Goal: Information Seeking & Learning: Learn about a topic

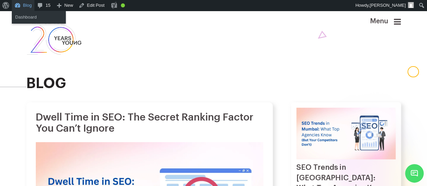
click at [22, 2] on link "Blog" at bounding box center [23, 5] width 23 height 11
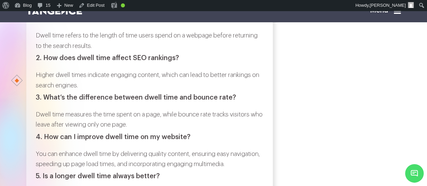
scroll to position [2750, 0]
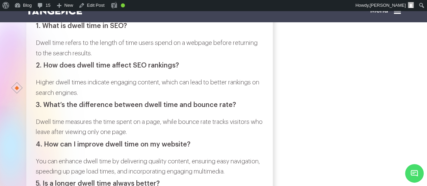
click at [47, 30] on h3 "1. What is dwell time in SEO?" at bounding box center [149, 25] width 227 height 7
click at [119, 30] on h3 "1. What is dwell time in SEO?" at bounding box center [149, 25] width 227 height 7
click at [124, 30] on h3 "1. What is dwell time in SEO?" at bounding box center [149, 25] width 227 height 7
copy h3 "What is dwell time in SEO?"
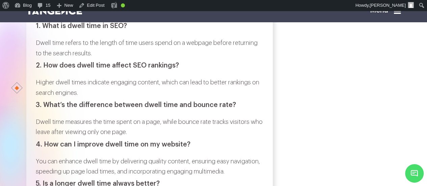
click at [37, 58] on p "Dwell time refers to the length of time users spend on a webpage before returni…" at bounding box center [149, 48] width 227 height 21
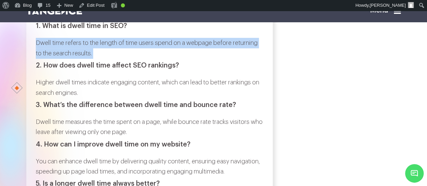
click at [97, 58] on p "Dwell time refers to the length of time users spend on a webpage before returni…" at bounding box center [149, 48] width 227 height 21
copy div "Dwell time refers to the length of time users spend on a webpage before returni…"
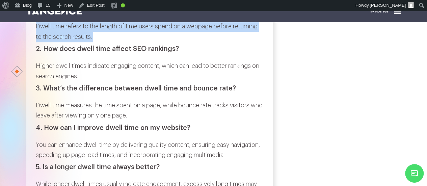
scroll to position [2767, 0]
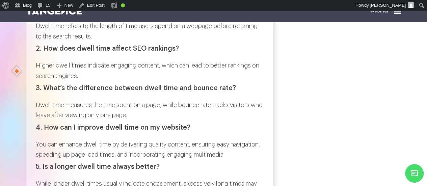
click at [47, 52] on h3 "2. How does dwell time affect SEO rankings?" at bounding box center [149, 48] width 227 height 7
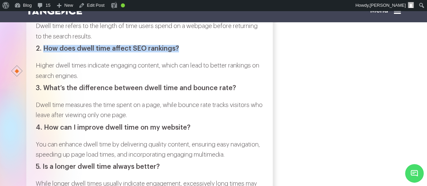
click at [176, 52] on h3 "2. How does dwell time affect SEO rankings?" at bounding box center [149, 48] width 227 height 7
copy h3 "How does dwell time affect SEO rankings?"
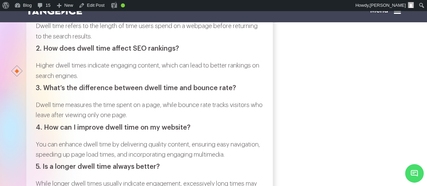
click at [39, 81] on p "Higher dwell times indicate engaging content, which can lead to better rankings…" at bounding box center [149, 70] width 227 height 21
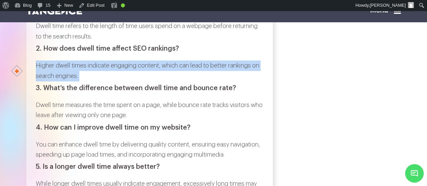
click at [89, 81] on p "Higher dwell times indicate engaging content, which can lead to better rankings…" at bounding box center [149, 70] width 227 height 21
copy div "Higher dwell times indicate engaging content, which can lead to better rankings…"
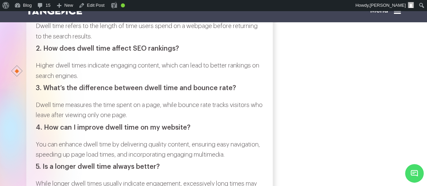
click at [48, 92] on h3 "3. What’s the difference between dwell time and bounce rate?" at bounding box center [149, 87] width 227 height 7
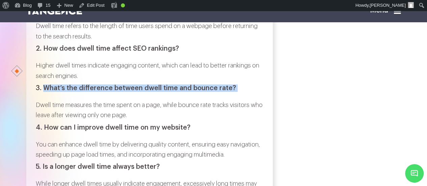
click at [233, 92] on h3 "3. What’s the difference between dwell time and bounce rate?" at bounding box center [149, 87] width 227 height 7
copy div "What’s the difference between dwell time and bounce rate?"
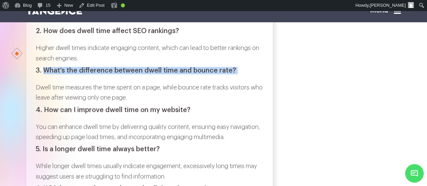
scroll to position [2785, 0]
click at [37, 103] on p "Dwell time measures the time spent on a page, while bounce rate tracks visitors…" at bounding box center [149, 92] width 227 height 21
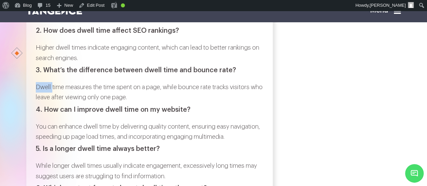
click at [37, 103] on p "Dwell time measures the time spent on a page, while bounce rate tracks visitors…" at bounding box center [149, 92] width 227 height 21
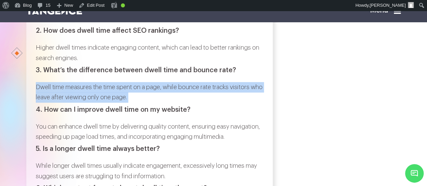
click at [158, 103] on p "Dwell time measures the time spent on a page, while bounce rate tracks visitors…" at bounding box center [149, 92] width 227 height 21
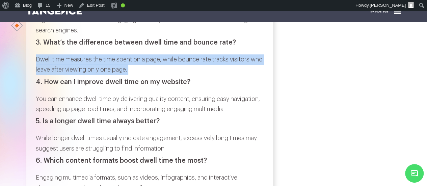
scroll to position [2820, 0]
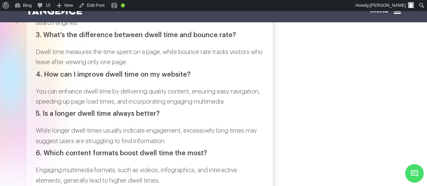
click at [51, 78] on h3 "4. How can I improve dwell time on my website?" at bounding box center [149, 74] width 227 height 7
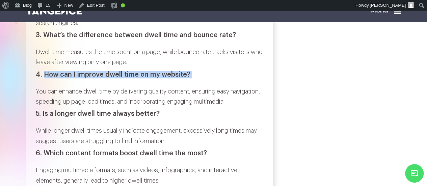
click at [190, 78] on h3 "4. How can I improve dwell time on my website?" at bounding box center [149, 74] width 227 height 7
copy div "How can I improve dwell time on my website?"
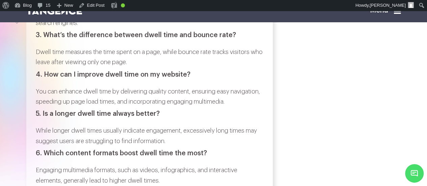
click at [39, 107] on p "You can enhance dwell time by delivering quality content, ensuring easy navigat…" at bounding box center [149, 96] width 227 height 21
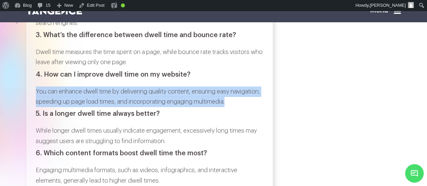
click at [259, 107] on p "You can enhance dwell time by delivering quality content, ensuring easy navigat…" at bounding box center [149, 96] width 227 height 21
copy p "You can enhance dwell time by delivering quality content, ensuring easy navigat…"
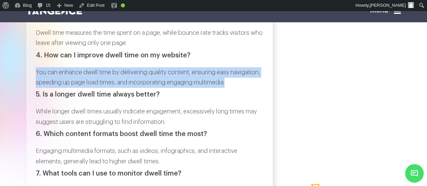
scroll to position [2840, 0]
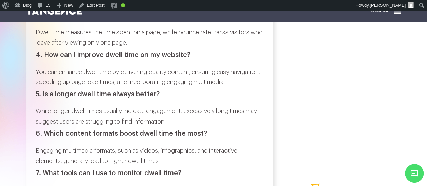
click at [46, 98] on h3 "5. Is a longer dwell time always better?" at bounding box center [149, 93] width 227 height 7
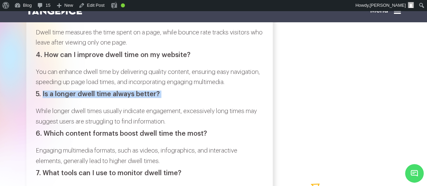
click at [161, 98] on h3 "5. Is a longer dwell time always better?" at bounding box center [149, 93] width 227 height 7
copy div "Is a longer dwell time always better?"
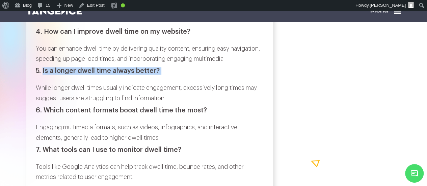
scroll to position [2863, 0]
click at [44, 103] on p "While longer dwell times usually indicate engagement, excessively long times ma…" at bounding box center [149, 92] width 227 height 21
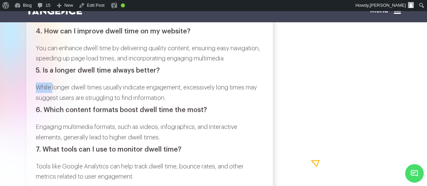
click at [44, 103] on p "While longer dwell times usually indicate engagement, excessively long times ma…" at bounding box center [149, 92] width 227 height 21
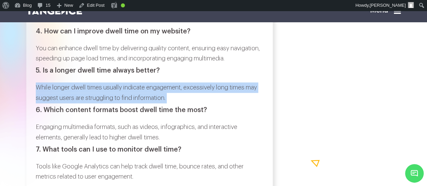
click at [189, 103] on p "While longer dwell times usually indicate engagement, excessively long times ma…" at bounding box center [149, 92] width 227 height 21
copy div "While longer dwell times usually indicate engagement, excessively long times ma…"
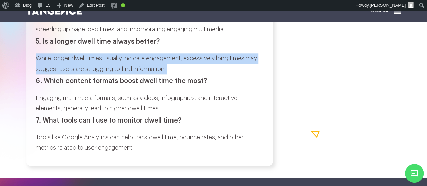
scroll to position [2893, 0]
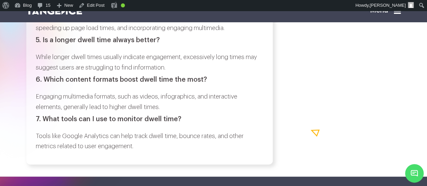
click at [53, 83] on h3 "6. Which content formats boost dwell time the most?" at bounding box center [149, 79] width 227 height 7
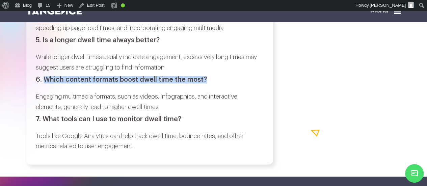
click at [203, 83] on h3 "6. Which content formats boost dwell time the most?" at bounding box center [149, 79] width 227 height 7
copy h3 "Which content formats boost dwell time the most?"
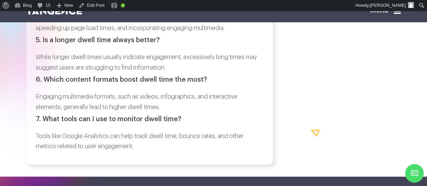
click at [40, 112] on p "Engaging multimedia formats, such as videos, infographics, and interactive elem…" at bounding box center [149, 101] width 227 height 21
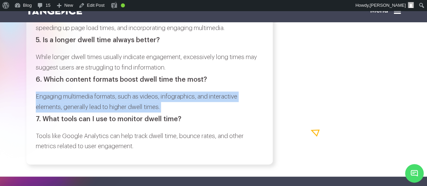
click at [168, 112] on p "Engaging multimedia formats, such as videos, infographics, and interactive elem…" at bounding box center [149, 101] width 227 height 21
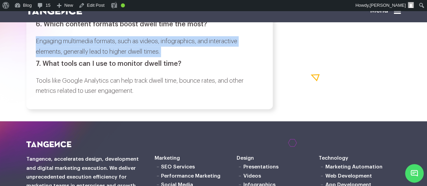
scroll to position [2954, 0]
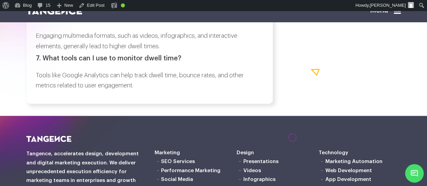
click at [50, 62] on h3 "7. What tools can I use to monitor dwell time?" at bounding box center [149, 58] width 227 height 7
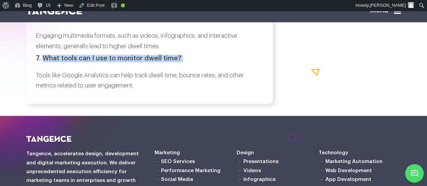
click at [182, 62] on h3 "7. What tools can I use to monitor dwell time?" at bounding box center [149, 58] width 227 height 7
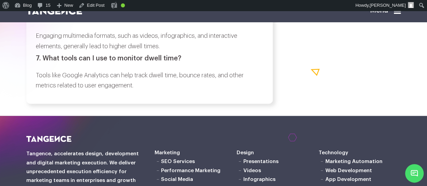
click at [43, 91] on p "Tools like Google Analytics can help track dwell time, bounce rates, and other …" at bounding box center [149, 80] width 227 height 21
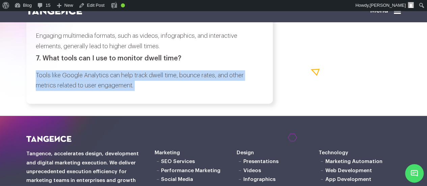
click at [143, 91] on p "Tools like Google Analytics can help track dwell time, bounce rates, and other …" at bounding box center [149, 80] width 227 height 21
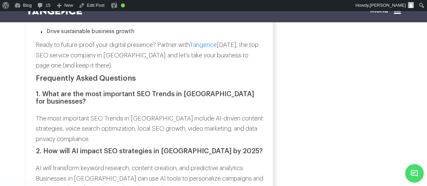
scroll to position [2642, 0]
click at [48, 91] on strong "1. What are the most important SEO Trends in [GEOGRAPHIC_DATA] for businesses?" at bounding box center [145, 98] width 218 height 14
click at [48, 91] on strong "1. What are the most important SEO Trends in Mumbai for businesses?" at bounding box center [145, 98] width 218 height 14
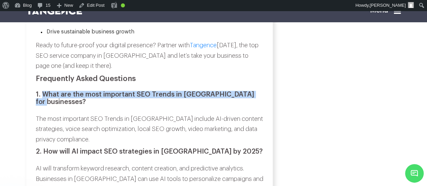
click at [254, 91] on strong "1. What are the most important SEO Trends in Mumbai for businesses?" at bounding box center [145, 98] width 218 height 14
copy strong "What are the most important SEO Trends in Mumbai for businesses?"
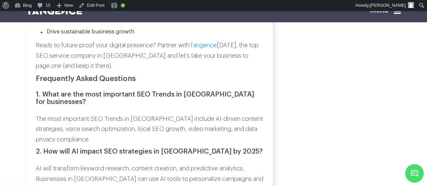
click at [42, 114] on p "The most important SEO Trends in Mumbai include AI-driven content strategies, v…" at bounding box center [149, 129] width 227 height 31
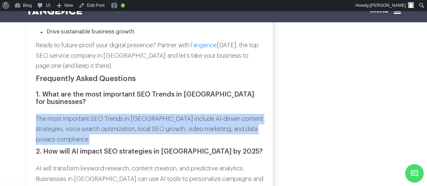
click at [78, 114] on p "The most important SEO Trends in Mumbai include AI-driven content strategies, v…" at bounding box center [149, 129] width 227 height 31
copy div "The most important SEO Trends in Mumbai include AI-driven content strategies, v…"
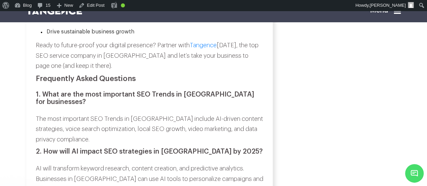
click at [47, 148] on strong "2. How will AI impact SEO strategies in Mumbai by 2025?" at bounding box center [149, 151] width 227 height 7
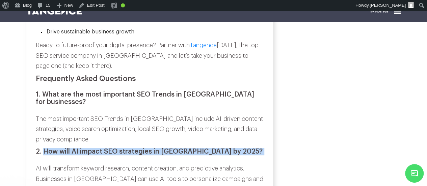
click at [220, 148] on h3 "2. How will AI impact SEO strategies in Mumbai by 2025?" at bounding box center [149, 151] width 227 height 7
copy div "How will AI impact SEO strategies in Mumbai by 2025?"
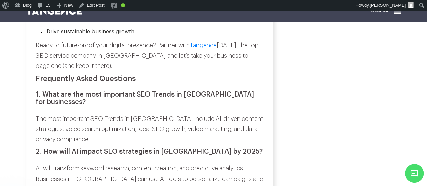
click at [38, 163] on p "AI will transform keyword research, content creation, and predictive analytics.…" at bounding box center [149, 178] width 227 height 31
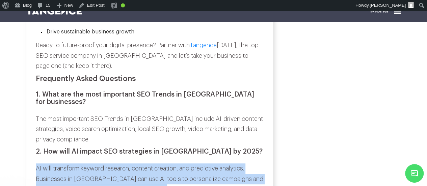
click at [151, 163] on p "AI will transform keyword research, content creation, and predictive analytics.…" at bounding box center [149, 178] width 227 height 31
copy div "AI will transform keyword research, content creation, and predictive analytics.…"
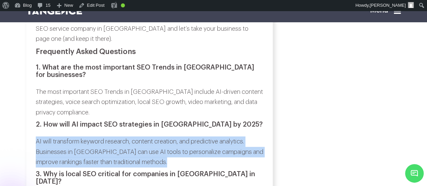
scroll to position [2670, 0]
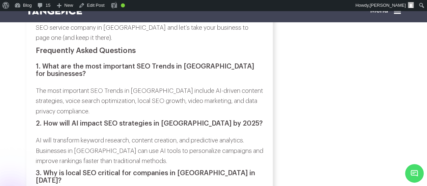
click at [47, 170] on strong "3. Why is local SEO critical for companies in Mumbai in 2025?" at bounding box center [145, 177] width 219 height 14
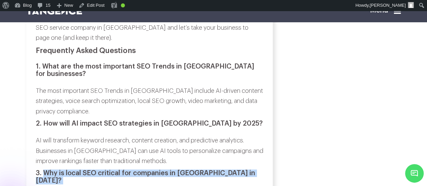
click at [233, 169] on h3 "3. Why is local SEO critical for companies in Mumbai in 2025?" at bounding box center [149, 176] width 227 height 15
copy div "Why is local SEO critical for companies in Mumbai in 2025?"
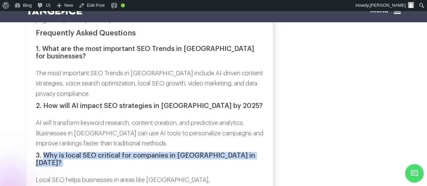
scroll to position [2690, 0]
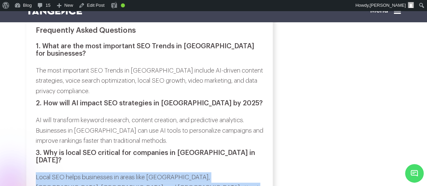
copy div "Local SEO helps businesses in areas like Andheri, Bandra, Powai, and Navi Mumba…"
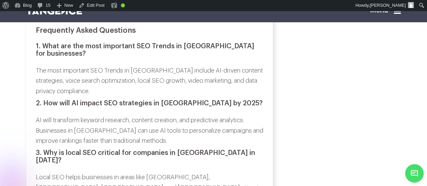
copy div "How does voice search change SEO for Mumbai businesses in 2025?"
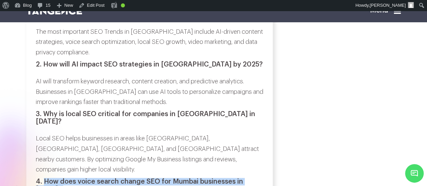
scroll to position [2729, 0]
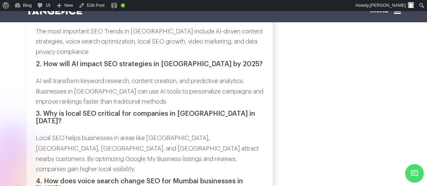
copy div "Voice search queries are longer and more conversational. To capture this traffi…"
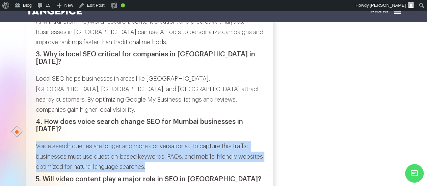
scroll to position [2790, 0]
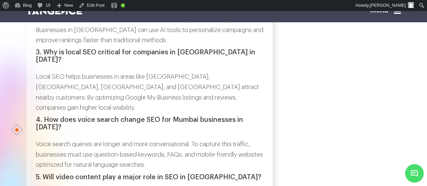
click at [50, 174] on strong "5. Will video content play a major role in SEO in Mumbai?" at bounding box center [148, 177] width 225 height 7
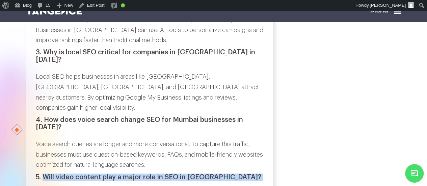
click at [218, 173] on h3 "5. Will video content play a major role in SEO in Mumbai?" at bounding box center [149, 176] width 227 height 7
copy div "Will video content play a major role in SEO in Mumbai?"
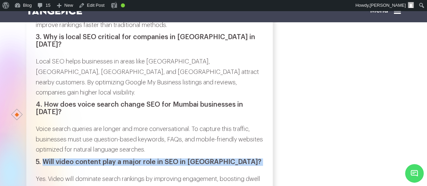
scroll to position [2806, 0]
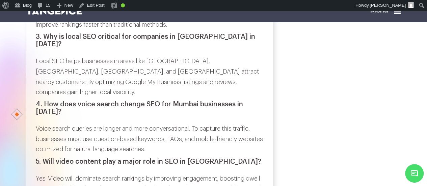
click at [40, 173] on p "Yes. Video will dominate search rankings by improving engagement, boosting dwel…" at bounding box center [149, 188] width 227 height 31
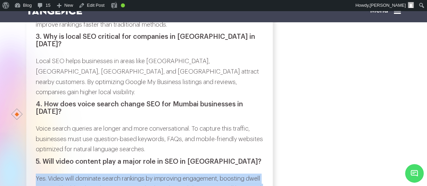
click at [137, 173] on p "Yes. Video will dominate search rankings by improving engagement, boosting dwel…" at bounding box center [149, 188] width 227 height 31
copy div "Yes. Video will dominate search rankings by improving engagement, boosting dwel…"
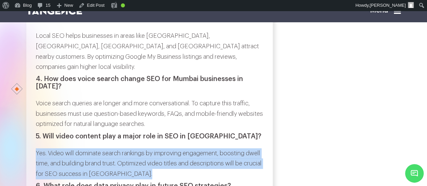
scroll to position [2832, 0]
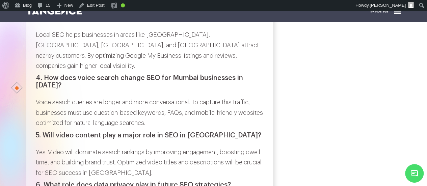
click at [50, 181] on strong "6. What role does data privacy play in future SEO strategies?" at bounding box center [133, 184] width 195 height 7
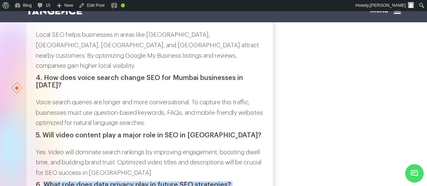
click at [229, 181] on strong "6. What role does data privacy play in future SEO strategies?" at bounding box center [133, 184] width 195 height 7
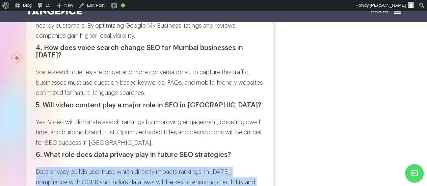
scroll to position [2864, 0]
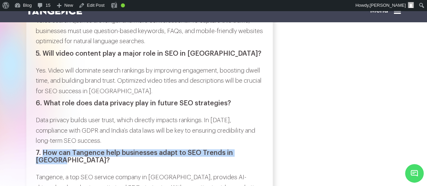
scroll to position [2915, 0]
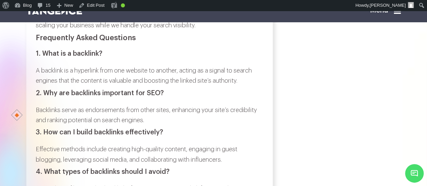
scroll to position [2132, 0]
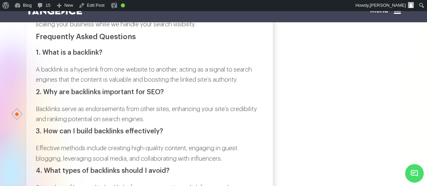
click at [52, 56] on h3 "1. What is a backlink?" at bounding box center [149, 52] width 227 height 7
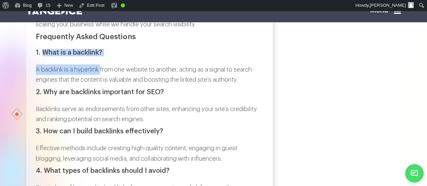
click at [103, 56] on h3 "1. What is a backlink?" at bounding box center [149, 52] width 227 height 7
copy div "What is a backlink?"
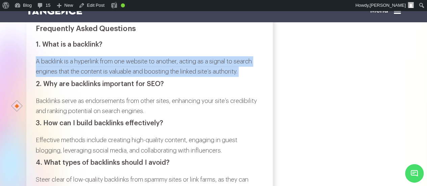
click at [242, 77] on p "A backlink is a hyperlink from one website to another, acting as a signal to se…" at bounding box center [149, 66] width 227 height 21
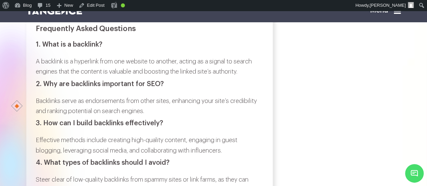
click at [49, 88] on h3 "2. Why are backlinks important for SEO?" at bounding box center [149, 83] width 227 height 7
click at [163, 88] on h3 "2. Why are backlinks important for SEO?" at bounding box center [149, 83] width 227 height 7
copy div "Why are backlinks important for SEO?"
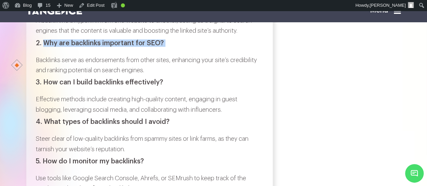
scroll to position [2181, 0]
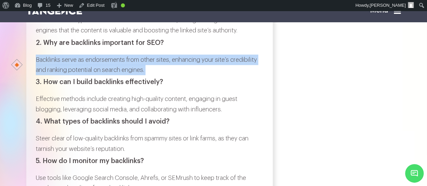
click at [156, 75] on p "Backlinks serve as endorsements from other sites, enhancing your site’s credibi…" at bounding box center [149, 65] width 227 height 21
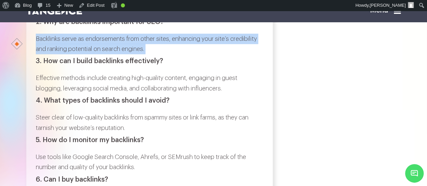
scroll to position [2202, 0]
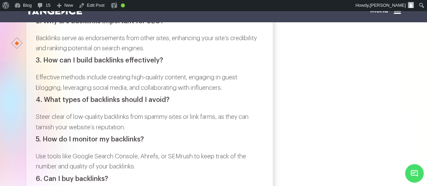
click at [49, 64] on h3 "3. How can I build backlinks effectively?" at bounding box center [149, 60] width 227 height 7
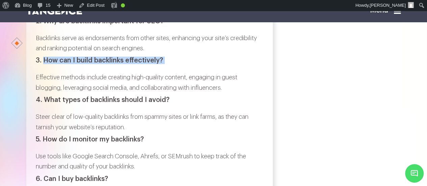
click at [165, 64] on h3 "3. How can I build backlinks effectively?" at bounding box center [149, 60] width 227 height 7
copy div "How can I build backlinks effectively?"
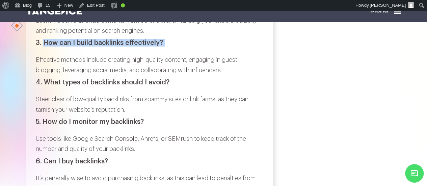
scroll to position [2222, 0]
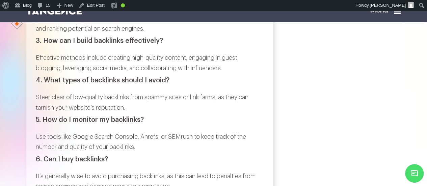
click at [45, 73] on p "Effective methods include creating high-quality content, engaging in guest blog…" at bounding box center [149, 63] width 227 height 21
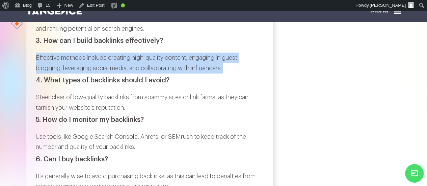
click at [230, 73] on p "Effective methods include creating high-quality content, engaging in guest blog…" at bounding box center [149, 63] width 227 height 21
copy div "Effective methods include creating high-quality content, engaging in guest blog…"
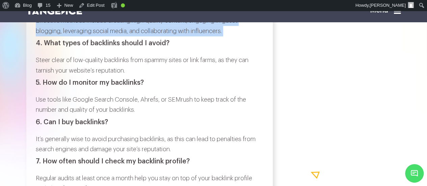
scroll to position [2285, 0]
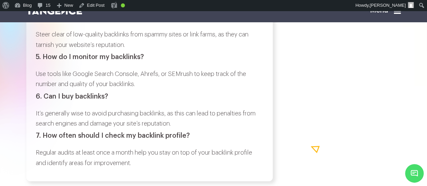
click at [45, 21] on h3 "4. What types of backlinks should I avoid?" at bounding box center [149, 17] width 227 height 7
click at [170, 21] on h3 "4. What types of backlinks should I avoid?" at bounding box center [149, 17] width 227 height 7
copy div "What types of backlinks should I avoid?"
click at [37, 50] on p "Steer clear of low-quality backlinks from spammy sites or link farms, as they c…" at bounding box center [149, 39] width 227 height 21
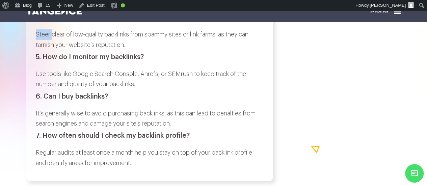
click at [37, 50] on p "Steer clear of low-quality backlinks from spammy sites or link farms, as they c…" at bounding box center [149, 39] width 227 height 21
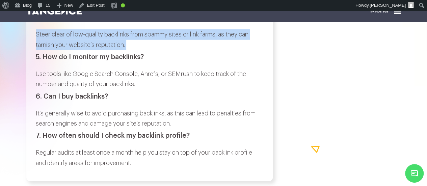
click at [132, 50] on p "Steer clear of low-quality backlinks from spammy sites or link farms, as they c…" at bounding box center [149, 39] width 227 height 21
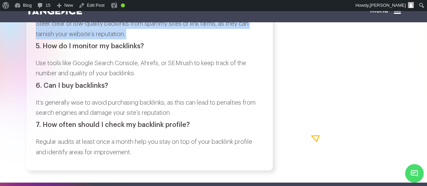
scroll to position [2296, 0]
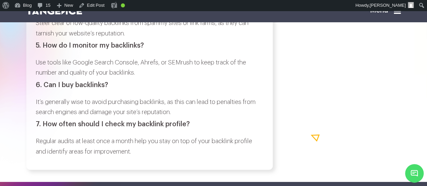
click at [50, 49] on h3 "5. How do I monitor my backlinks?" at bounding box center [149, 45] width 227 height 7
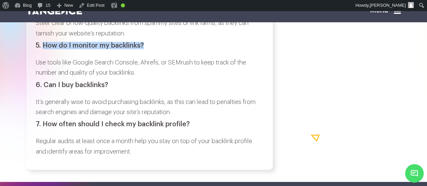
click at [141, 49] on h3 "5. How do I monitor my backlinks?" at bounding box center [149, 45] width 227 height 7
copy h3 "How do I monitor my backlinks?"
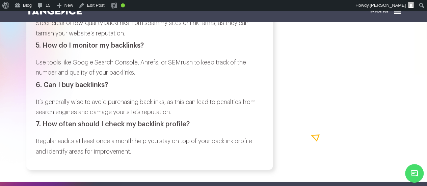
click at [41, 78] on p "Use tools like Google Search Console, Ahrefs, or SEMrush to keep track of the n…" at bounding box center [149, 67] width 227 height 21
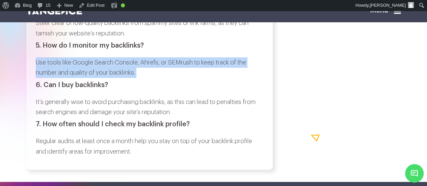
click at [146, 78] on p "Use tools like Google Search Console, Ahrefs, or SEMrush to keep track of the n…" at bounding box center [149, 67] width 227 height 21
copy div "Use tools like Google Search Console, Ahrefs, or SEMrush to keep track of the n…"
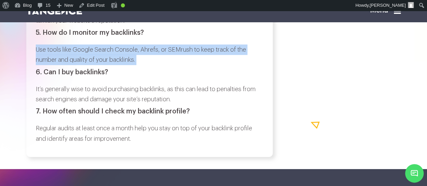
scroll to position [2311, 0]
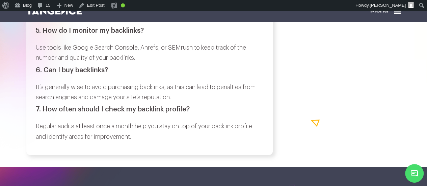
click at [53, 74] on h3 "6. Can I buy backlinks?" at bounding box center [149, 69] width 227 height 7
click at [110, 74] on h3 "6. Can I buy backlinks?" at bounding box center [149, 69] width 227 height 7
copy div "Can I buy backlinks?"
click at [40, 103] on p "It’s generally wise to avoid purchasing backlinks, as this can lead to penaltie…" at bounding box center [149, 92] width 227 height 21
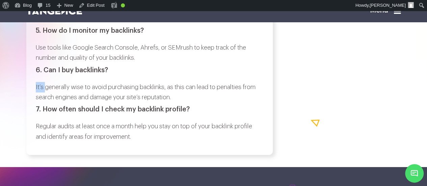
click at [40, 103] on p "It’s generally wise to avoid purchasing backlinks, as this can lead to penaltie…" at bounding box center [149, 92] width 227 height 21
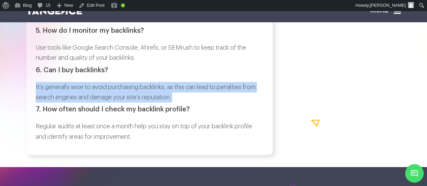
click at [182, 103] on p "It’s generally wise to avoid purchasing backlinks, as this can lead to penaltie…" at bounding box center [149, 92] width 227 height 21
copy div "It’s generally wise to avoid purchasing backlinks, as this can lead to penaltie…"
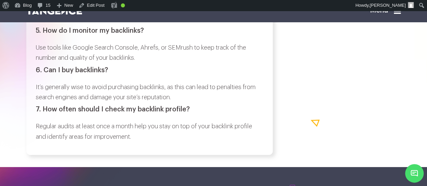
click at [51, 113] on h3 "7. How often should I check my backlink profile?" at bounding box center [149, 109] width 227 height 7
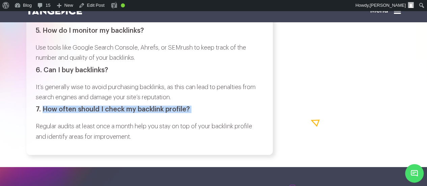
click at [190, 113] on h3 "7. How often should I check my backlink profile?" at bounding box center [149, 109] width 227 height 7
copy div "How often should I check my backlink profile?"
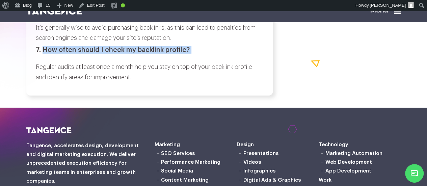
scroll to position [2371, 0]
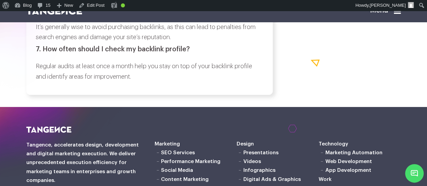
click at [45, 82] on p "Regular audits at least once a month help you stay on top of your backlink prof…" at bounding box center [149, 71] width 227 height 21
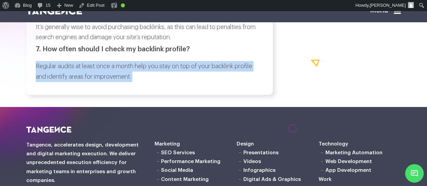
click at [136, 82] on p "Regular audits at least once a month help you stay on top of your backlink prof…" at bounding box center [149, 71] width 227 height 21
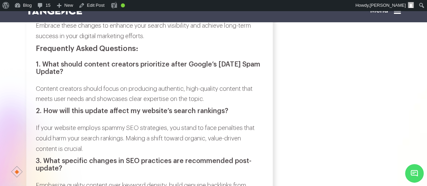
scroll to position [2003, 0]
click at [49, 75] on h3 "1. What should content creators prioritize after Google’s [DATE] Spam Update?" at bounding box center [149, 67] width 227 height 15
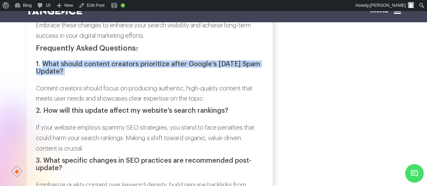
click at [83, 75] on h3 "1. What should content creators prioritize after Google’s [DATE] Spam Update?" at bounding box center [149, 67] width 227 height 15
copy div "What should content creators prioritize after Google’s [DATE] Spam Update?"
click at [36, 104] on p "Content creators should focus on producing authentic, high-quality content that…" at bounding box center [149, 93] width 227 height 21
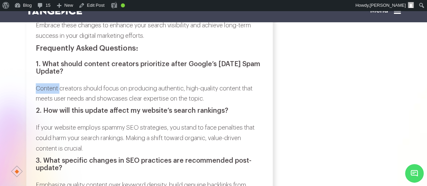
click at [36, 104] on p "Content creators should focus on producing authentic, high-quality content that…" at bounding box center [149, 93] width 227 height 21
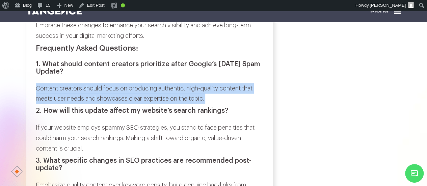
click at [206, 104] on p "Content creators should focus on producing authentic, high-quality content that…" at bounding box center [149, 93] width 227 height 21
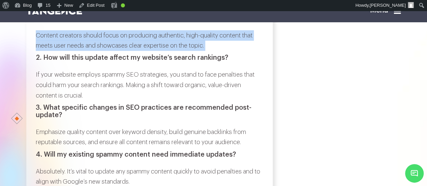
scroll to position [2061, 0]
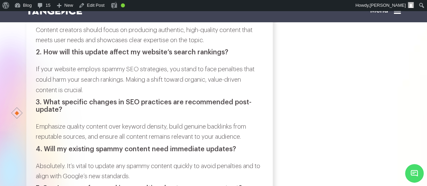
click at [49, 56] on h3 "2. How will this update affect my website’s search rankings?" at bounding box center [149, 52] width 227 height 7
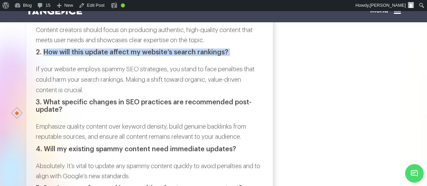
click at [236, 56] on h3 "2. How will this update affect my website’s search rankings?" at bounding box center [149, 52] width 227 height 7
copy div "How will this update affect my website’s search rankings?"
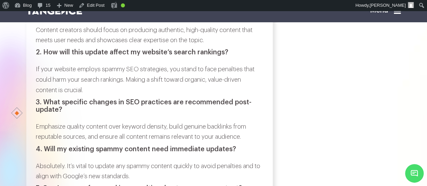
click at [38, 95] on p "If your website employs spammy SEO strategies, you stand to face penalties that…" at bounding box center [149, 79] width 227 height 31
click at [36, 95] on p "If your website employs spammy SEO strategies, you stand to face penalties that…" at bounding box center [149, 79] width 227 height 31
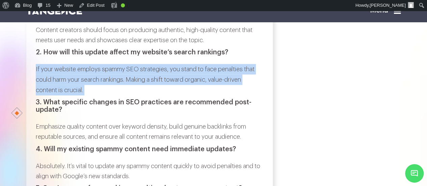
click at [101, 95] on p "If your website employs spammy SEO strategies, you stand to face penalties that…" at bounding box center [149, 79] width 227 height 31
copy div "If your website employs spammy SEO strategies, you stand to face penalties that…"
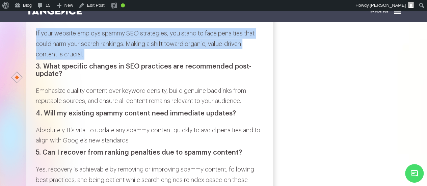
scroll to position [2097, 0]
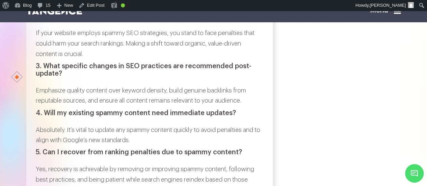
click at [43, 77] on h3 "3. What specific changes in SEO practices are recommended post-update?" at bounding box center [149, 69] width 227 height 15
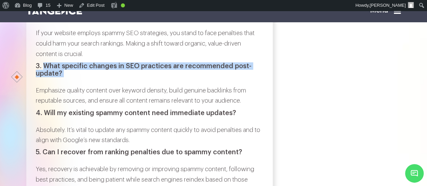
click at [62, 77] on h3 "3. What specific changes in SEO practices are recommended post-update?" at bounding box center [149, 69] width 227 height 15
copy div "What specific changes in SEO practices are recommended post-update?"
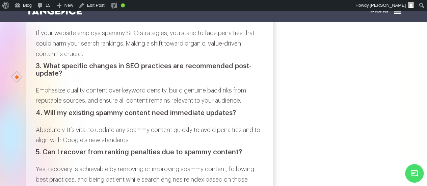
click at [40, 106] on p "Emphasize quality content over keyword density, build genuine backlinks from re…" at bounding box center [149, 95] width 227 height 21
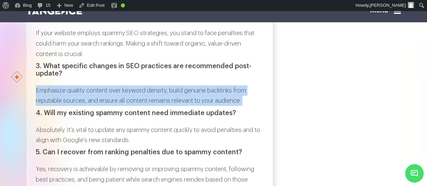
click at [246, 106] on p "Emphasize quality content over keyword density, build genuine backlinks from re…" at bounding box center [149, 95] width 227 height 21
copy div "Emphasize quality content over keyword density, build genuine backlinks from re…"
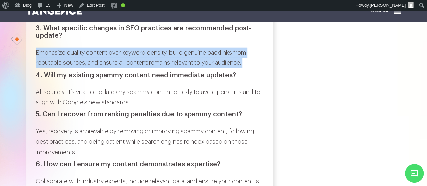
scroll to position [2136, 0]
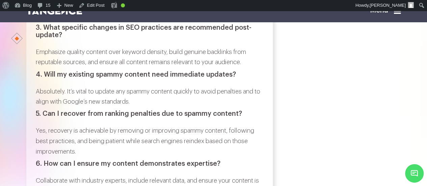
click at [50, 78] on h3 "4. Will my existing spammy content need immediate updates?" at bounding box center [149, 74] width 227 height 7
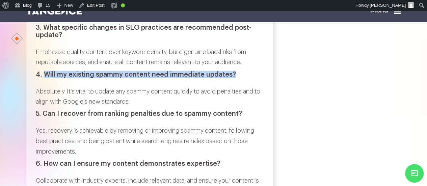
click at [232, 78] on h3 "4. Will my existing spammy content need immediate updates?" at bounding box center [149, 74] width 227 height 7
copy h3 "Will my existing spammy content need immediate updates?"
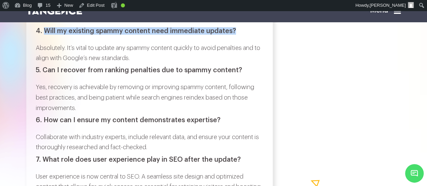
scroll to position [2182, 0]
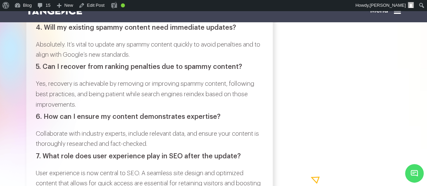
click at [39, 60] on p "Absolutely. It’s vital to update any spammy content quickly to avoid penalties …" at bounding box center [149, 49] width 227 height 21
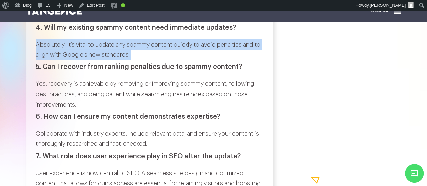
click at [145, 60] on p "Absolutely. It’s vital to update any spammy content quickly to avoid penalties …" at bounding box center [149, 49] width 227 height 21
copy div "Absolutely. It’s vital to update any spammy content quickly to avoid penalties …"
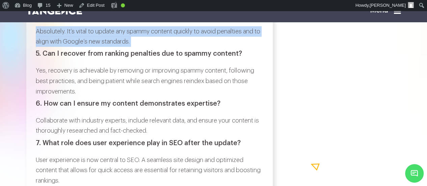
scroll to position [2196, 0]
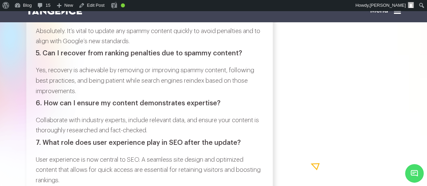
click at [48, 57] on h3 "5. Can I recover from ranking penalties due to spammy content?" at bounding box center [149, 53] width 227 height 7
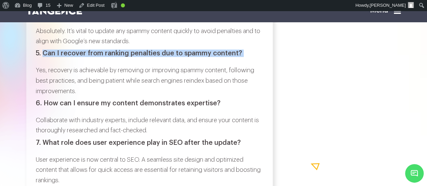
click at [240, 57] on h3 "5. Can I recover from ranking penalties due to spammy content?" at bounding box center [149, 53] width 227 height 7
copy div "Can I recover from ranking penalties due to spammy content?"
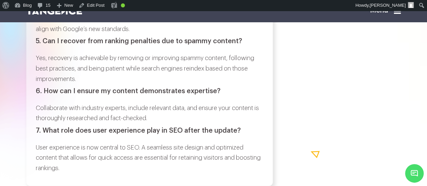
click at [38, 84] on p "Yes, recovery is achievable by removing or improving spammy content, following …" at bounding box center [149, 68] width 227 height 31
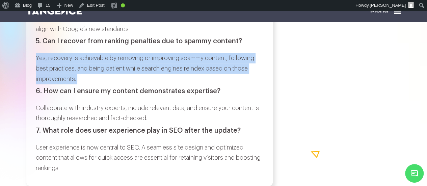
click at [85, 84] on p "Yes, recovery is achievable by removing or improving spammy content, following …" at bounding box center [149, 68] width 227 height 31
copy div "Yes, recovery is achievable by removing or improving spammy content, following …"
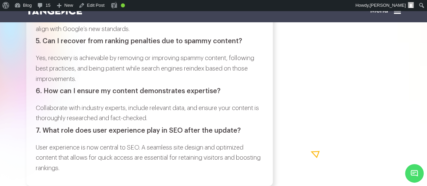
click at [52, 95] on h3 "6. How can I ensure my content demonstrates expertise?" at bounding box center [149, 90] width 227 height 7
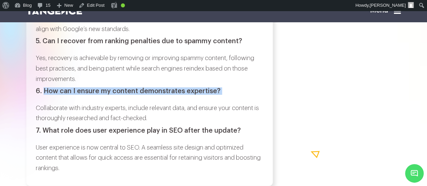
click at [220, 95] on h3 "6. How can I ensure my content demonstrates expertise?" at bounding box center [149, 90] width 227 height 7
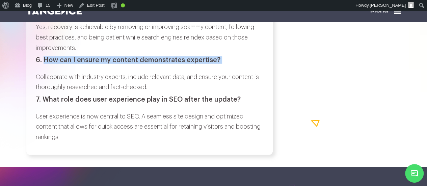
scroll to position [2241, 0]
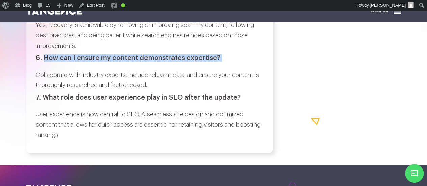
click at [37, 90] on p "Collaborate with industry experts, include relevant data, and ensure your conte…" at bounding box center [149, 80] width 227 height 21
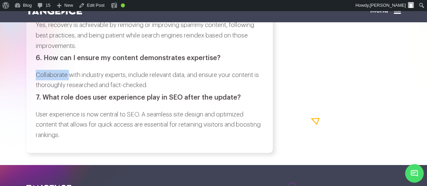
click at [37, 90] on p "Collaborate with industry experts, include relevant data, and ensure your conte…" at bounding box center [149, 80] width 227 height 21
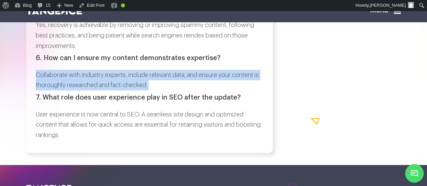
click at [165, 90] on p "Collaborate with industry experts, include relevant data, and ensure your conte…" at bounding box center [149, 80] width 227 height 21
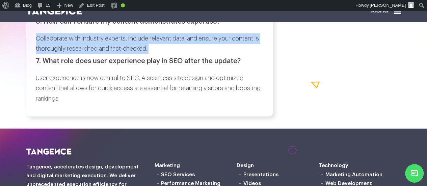
scroll to position [2278, 0]
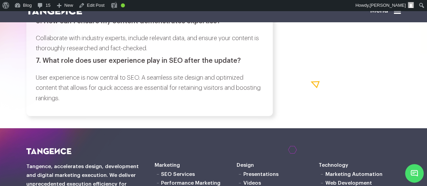
click at [47, 64] on h3 "7. What role does user experience play in SEO after the update?" at bounding box center [149, 60] width 227 height 7
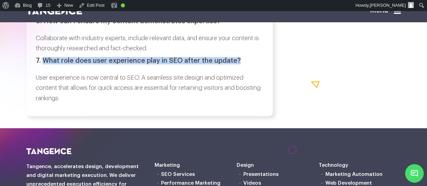
click at [236, 64] on h3 "7. What role does user experience play in SEO after the update?" at bounding box center [149, 60] width 227 height 7
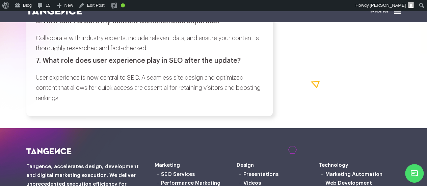
click at [44, 104] on p "User experience is now central to SEO. A seamless site design and optimized con…" at bounding box center [149, 88] width 227 height 31
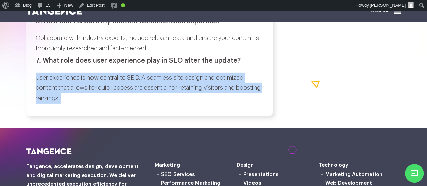
click at [93, 104] on p "User experience is now central to SEO. A seamless site design and optimized con…" at bounding box center [149, 88] width 227 height 31
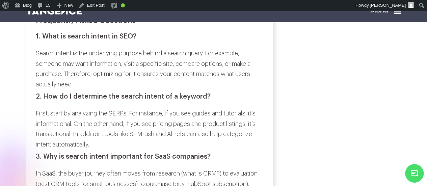
scroll to position [3435, 0]
click at [46, 41] on h3 "1. What is search intent in SEO?" at bounding box center [149, 36] width 227 height 7
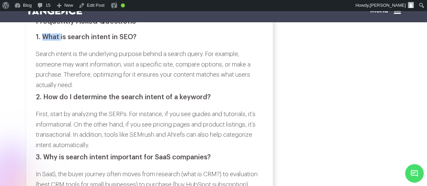
click at [46, 41] on h3 "1. What is search intent in SEO?" at bounding box center [149, 36] width 227 height 7
click at [128, 41] on h3 "1. What is search intent in SEO?" at bounding box center [149, 36] width 227 height 7
click at [135, 41] on h3 "1. What is search intent in SEO?" at bounding box center [149, 36] width 227 height 7
copy div "What is search intent in SEO?"
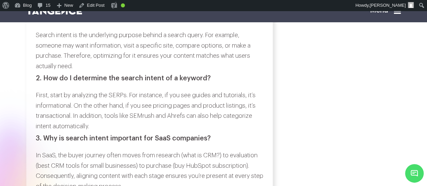
click at [42, 60] on p "Search intent is the underlying purpose behind a search query. For example, som…" at bounding box center [149, 50] width 227 height 41
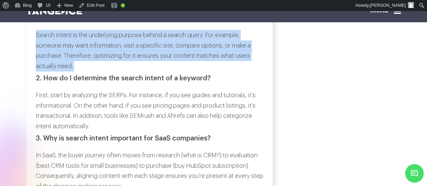
click at [83, 71] on p "Search intent is the underlying purpose behind a search query. For example, som…" at bounding box center [149, 50] width 227 height 41
copy div "Search intent is the underlying purpose behind a search query. For example, som…"
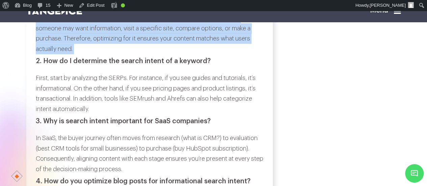
scroll to position [3474, 0]
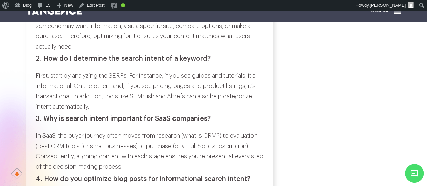
click at [42, 62] on h3 "2. How do I determine the search intent of a keyword?" at bounding box center [149, 58] width 227 height 7
click at [46, 62] on h3 "2. How do I determine the search intent of a keyword?" at bounding box center [149, 58] width 227 height 7
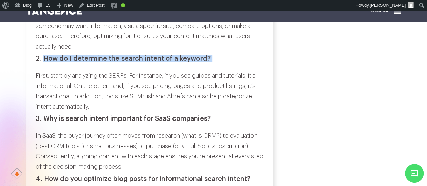
click at [210, 62] on h3 "2. How do I determine the search intent of a keyword?" at bounding box center [149, 58] width 227 height 7
click at [37, 99] on p "First, start by analyzing the SERPs. For instance, if you see guides and tutori…" at bounding box center [149, 90] width 227 height 41
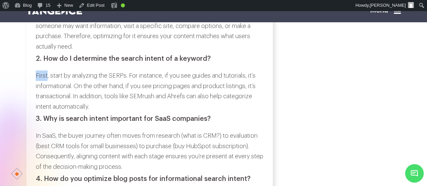
click at [37, 99] on p "First, start by analyzing the SERPs. For instance, if you see guides and tutori…" at bounding box center [149, 90] width 227 height 41
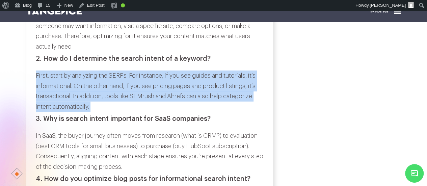
click at [94, 112] on p "First, start by analyzing the SERPs. For instance, if you see guides and tutori…" at bounding box center [149, 90] width 227 height 41
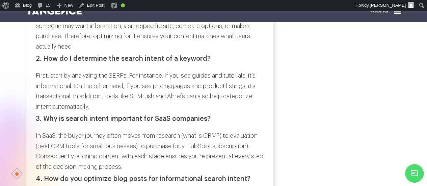
click at [53, 122] on h3 "3. Why is search intent important for SaaS companies?" at bounding box center [149, 118] width 227 height 7
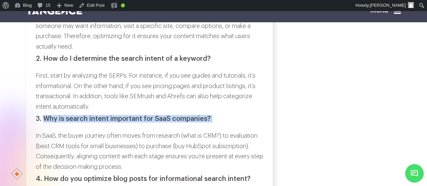
click at [210, 122] on h3 "3. Why is search intent important for SaaS companies?" at bounding box center [149, 118] width 227 height 7
copy div "Why is search intent important for SaaS companies?"
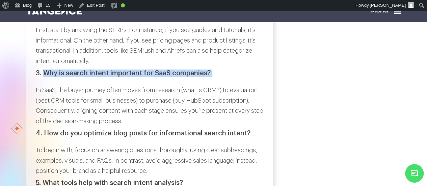
scroll to position [3519, 0]
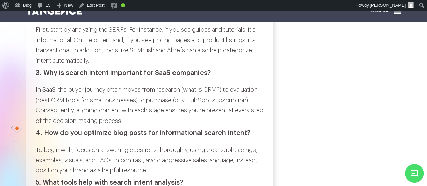
click at [37, 116] on p "In SaaS, the buyer journey often moves from research (what is CRM?) to evaluati…" at bounding box center [149, 105] width 227 height 41
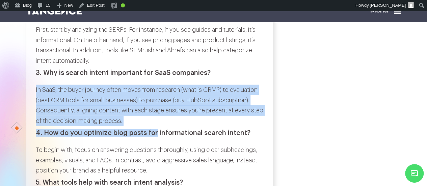
click at [148, 126] on p "In SaaS, the buyer journey often moves from research (what is CRM?) to evaluati…" at bounding box center [149, 105] width 227 height 41
copy div "In SaaS, the buyer journey often moves from research (what is CRM?) to evaluati…"
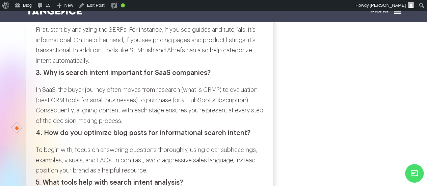
click at [48, 137] on h3 "4. How do you optimize blog posts for informational search intent?" at bounding box center [149, 132] width 227 height 7
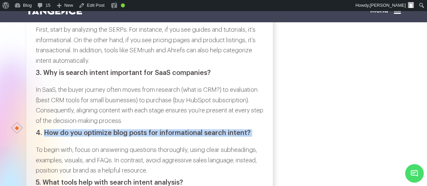
click at [248, 137] on h3 "4. How do you optimize blog posts for informational search intent?" at bounding box center [149, 132] width 227 height 7
copy div "How do you optimize blog posts for informational search intent?"
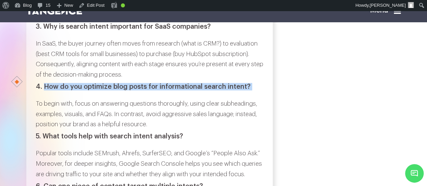
scroll to position [3566, 0]
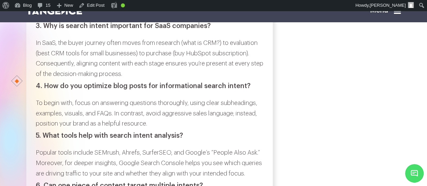
click at [39, 129] on p "To begin with, focus on answering questions thoroughly, using clear subheadings…" at bounding box center [149, 113] width 227 height 31
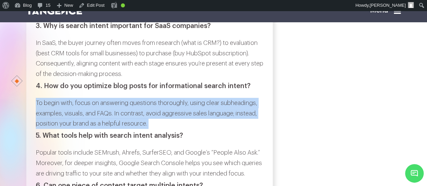
click at [168, 129] on p "To begin with, focus on answering questions thoroughly, using clear subheadings…" at bounding box center [149, 113] width 227 height 31
copy div "To begin with, focus on answering questions thoroughly, using clear subheadings…"
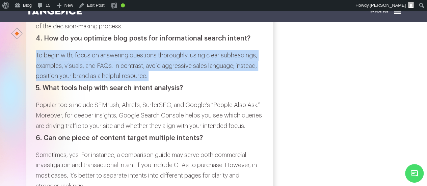
scroll to position [3615, 0]
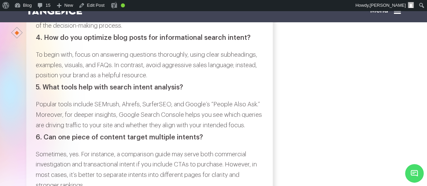
click at [51, 91] on h3 "5. What tools help with search intent analysis?" at bounding box center [149, 87] width 227 height 7
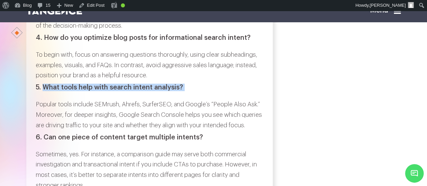
click at [183, 91] on h3 "5. What tools help with search intent analysis?" at bounding box center [149, 87] width 227 height 7
copy div "What tools help with search intent analysis?"
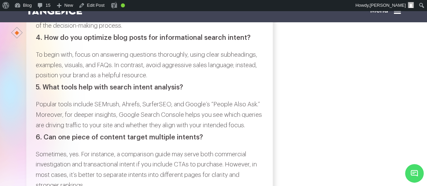
click at [38, 130] on p "Popular tools include SEMrush, Ahrefs, SurferSEO, and Google’s “People Also Ask…" at bounding box center [149, 114] width 227 height 31
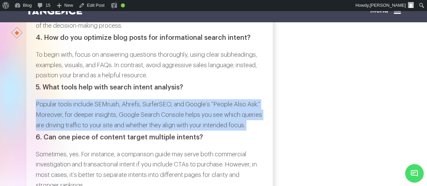
click at [54, 130] on p "Popular tools include SEMrush, Ahrefs, SurferSEO, and Google’s “People Also Ask…" at bounding box center [149, 114] width 227 height 31
copy div "Popular tools include SEMrush, Ahrefs, SurferSEO, and Google’s “People Also Ask…"
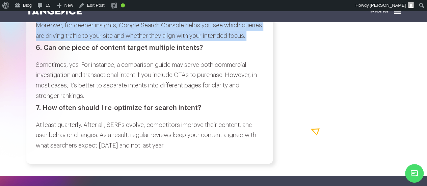
scroll to position [3708, 0]
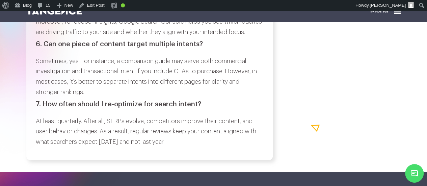
click at [49, 48] on h3 "6. Can one piece of content target multiple intents?" at bounding box center [149, 43] width 227 height 7
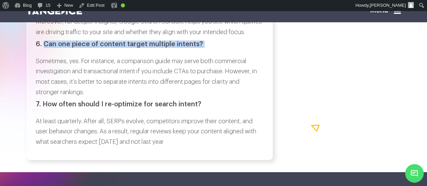
copy div "Can one piece of content target multiple intents?"
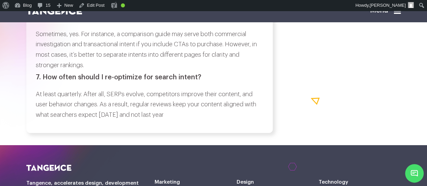
scroll to position [3736, 0]
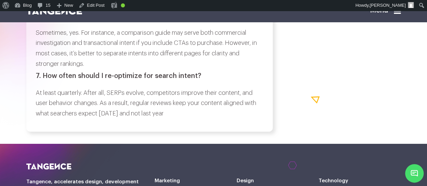
click at [39, 69] on p "Sometimes, yes. For instance, a comparison guide may serve both commercial inve…" at bounding box center [149, 48] width 227 height 41
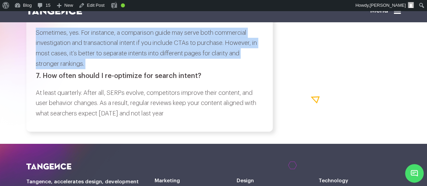
drag, startPoint x: 39, startPoint y: 72, endPoint x: 98, endPoint y: 99, distance: 65.6
click at [98, 69] on p "Sometimes, yes. For instance, a comparison guide may serve both commercial inve…" at bounding box center [149, 48] width 227 height 41
copy div "Sometimes, yes. For instance, a comparison guide may serve both commercial inve…"
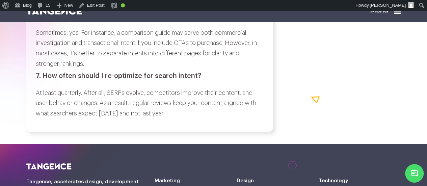
click at [45, 80] on h3 "7. How often should I re-optimize for search intent?" at bounding box center [149, 75] width 227 height 7
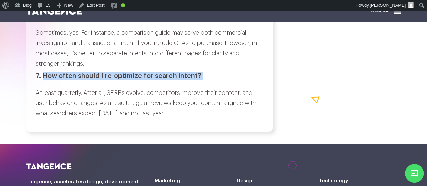
drag, startPoint x: 45, startPoint y: 112, endPoint x: 201, endPoint y: 114, distance: 156.2
click at [201, 80] on h3 "7. How often should I re-optimize for search intent?" at bounding box center [149, 75] width 227 height 7
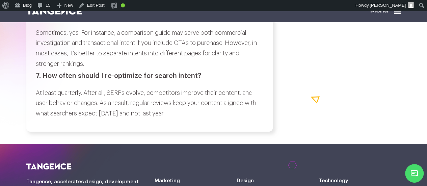
click at [40, 119] on p "At least quarterly. After all, SERPs evolve, competitors improve their content,…" at bounding box center [149, 103] width 227 height 31
drag, startPoint x: 39, startPoint y: 130, endPoint x: 38, endPoint y: 133, distance: 3.8
click at [38, 119] on p "At least quarterly. After all, SERPs evolve, competitors improve their content,…" at bounding box center [149, 103] width 227 height 31
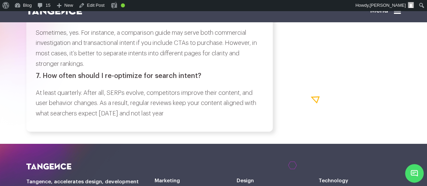
click at [37, 119] on p "At least quarterly. After all, SERPs evolve, competitors improve their content,…" at bounding box center [149, 103] width 227 height 31
click at [36, 119] on p "At least quarterly. After all, SERPs evolve, competitors improve their content,…" at bounding box center [149, 103] width 227 height 31
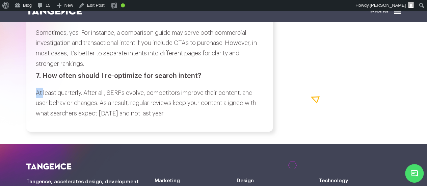
click at [36, 119] on p "At least quarterly. After all, SERPs evolve, competitors improve their content,…" at bounding box center [149, 103] width 227 height 31
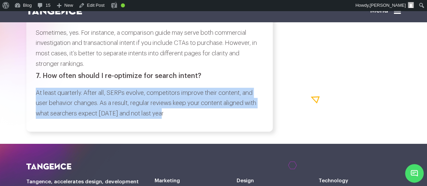
drag, startPoint x: 35, startPoint y: 130, endPoint x: 170, endPoint y: 149, distance: 136.0
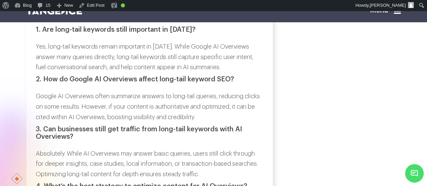
scroll to position [3846, 0]
click at [45, 34] on h3 "1. Are long-tail keywords still important in [DATE]?" at bounding box center [149, 29] width 227 height 7
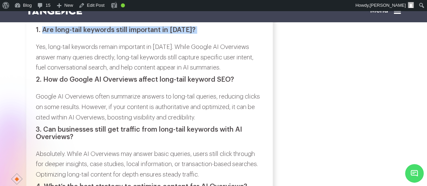
drag, startPoint x: 45, startPoint y: 66, endPoint x: 221, endPoint y: 60, distance: 175.5
copy div "Are long-tail keywords still important in [DATE]?"
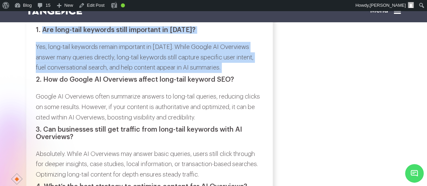
drag, startPoint x: 37, startPoint y: 85, endPoint x: 227, endPoint y: 104, distance: 190.8
click at [227, 73] on p "Yes, long-tail keywords remain important in [DATE]. While Google AI Overviews a…" at bounding box center [149, 57] width 227 height 31
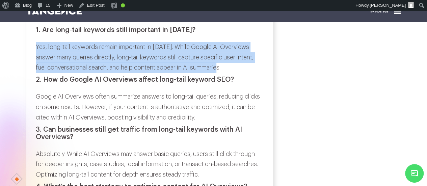
drag, startPoint x: 36, startPoint y: 83, endPoint x: 227, endPoint y: 105, distance: 191.9
click at [227, 73] on p "Yes, long-tail keywords remain important in [DATE]. While Google AI Overviews a…" at bounding box center [149, 57] width 227 height 31
copy p "Yes, long-tail keywords remain important in [DATE]. While Google AI Overviews a…"
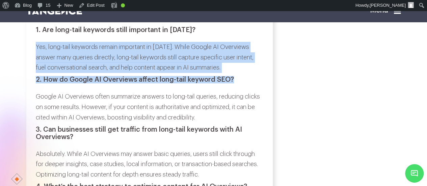
drag, startPoint x: 47, startPoint y: 117, endPoint x: 244, endPoint y: 115, distance: 196.6
click at [244, 83] on h3 "2. How do Google AI Overviews affect long-tail keyword SEO?" at bounding box center [149, 79] width 227 height 7
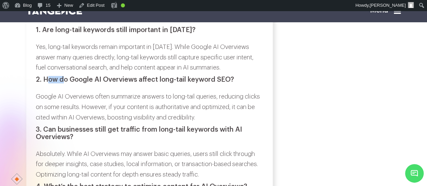
drag, startPoint x: 47, startPoint y: 117, endPoint x: 59, endPoint y: 117, distance: 11.5
click at [59, 83] on h3 "2. How do Google AI Overviews affect long-tail keyword SEO?" at bounding box center [149, 79] width 227 height 7
click at [44, 83] on h3 "2. How do Google AI Overviews affect long-tail keyword SEO?" at bounding box center [149, 79] width 227 height 7
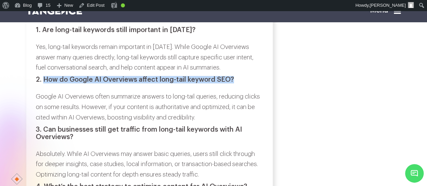
drag, startPoint x: 44, startPoint y: 117, endPoint x: 234, endPoint y: 115, distance: 190.2
click at [234, 83] on h3 "2. How do Google AI Overviews affect long-tail keyword SEO?" at bounding box center [149, 79] width 227 height 7
copy h3 "How do Google AI Overviews affect long-tail keyword SEO?"
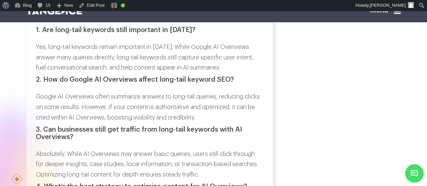
click at [36, 122] on p "Google AI Overviews often summarize answers to long-tail queries, reducing clic…" at bounding box center [149, 106] width 227 height 31
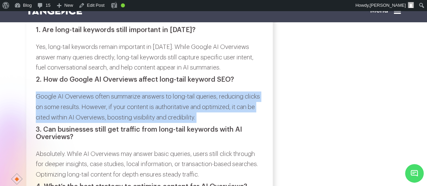
click at [203, 122] on p "Google AI Overviews often summarize answers to long-tail queries, reducing clic…" at bounding box center [149, 106] width 227 height 31
copy div "Google AI Overviews often summarize answers to long-tail queries, reducing clic…"
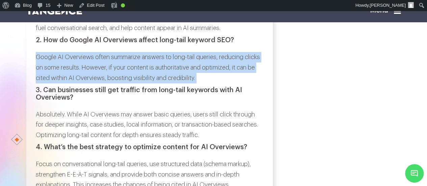
scroll to position [3886, 0]
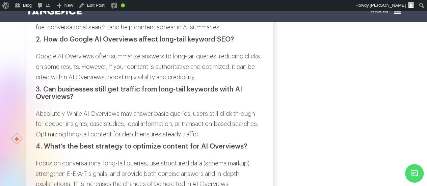
click at [50, 101] on h3 "3. Can businesses still get traffic from long-tail keywords with AI Overviews?" at bounding box center [149, 93] width 227 height 15
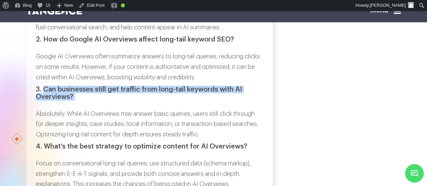
drag, startPoint x: 50, startPoint y: 127, endPoint x: 75, endPoint y: 134, distance: 26.3
click at [75, 101] on h3 "3. Can businesses still get traffic from long-tail keywords with AI Overviews?" at bounding box center [149, 93] width 227 height 15
copy div "Can businesses still get traffic from long-tail keywords with AI Overviews?"
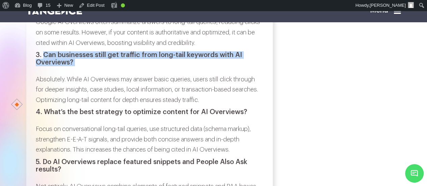
scroll to position [3921, 0]
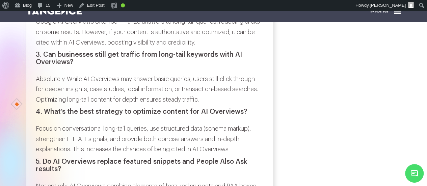
click at [42, 105] on p "Absolutely. While AI Overviews may answer basic queries, users still click thro…" at bounding box center [149, 89] width 227 height 31
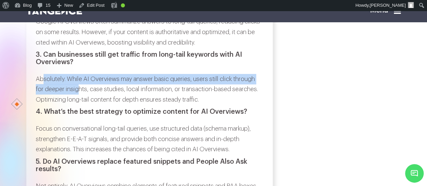
drag, startPoint x: 37, startPoint y: 117, endPoint x: 80, endPoint y: 127, distance: 44.0
click at [80, 105] on p "Absolutely. While AI Overviews may answer basic queries, users still click thro…" at bounding box center [149, 89] width 227 height 31
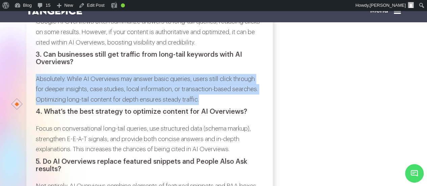
drag, startPoint x: 37, startPoint y: 119, endPoint x: 215, endPoint y: 142, distance: 178.9
click at [215, 105] on p "Absolutely. While AI Overviews may answer basic queries, users still click thro…" at bounding box center [149, 89] width 227 height 31
copy p "Absolutely. While AI Overviews may answer basic queries, users still click thro…"
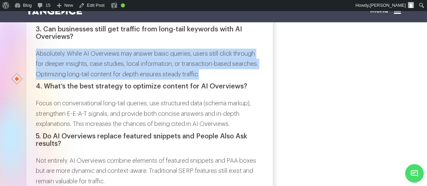
scroll to position [3947, 0]
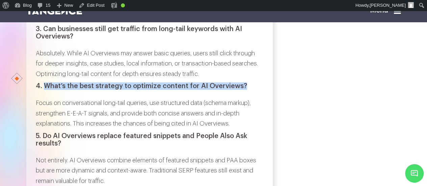
drag, startPoint x: 47, startPoint y: 123, endPoint x: 245, endPoint y: 122, distance: 198.7
click at [245, 90] on h3 "4. What’s the best strategy to optimize content for AI Overviews?" at bounding box center [149, 85] width 227 height 7
copy h3 "What’s the best strategy to optimize content for AI Overviews?"
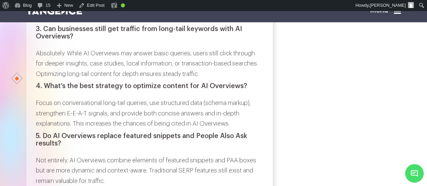
click at [39, 129] on p "Focus on conversational long-tail queries, use structured data (schema markup),…" at bounding box center [149, 113] width 227 height 31
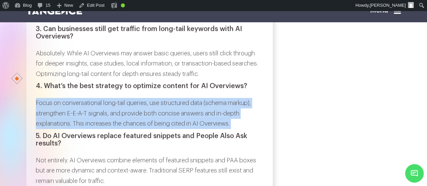
click at [231, 129] on p "Focus on conversational long-tail queries, use structured data (schema markup),…" at bounding box center [149, 113] width 227 height 31
copy div "Focus on conversational long-tail queries, use structured data (schema markup),…"
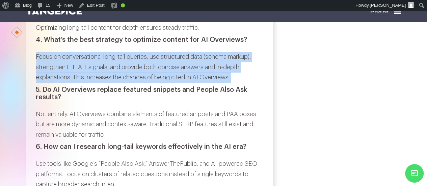
scroll to position [3993, 0]
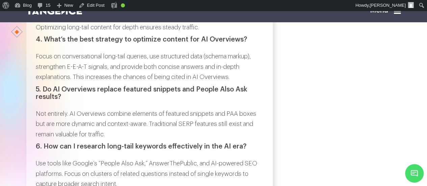
click at [49, 101] on h3 "5. Do AI Overviews replace featured snippets and People Also Ask results?" at bounding box center [149, 93] width 227 height 15
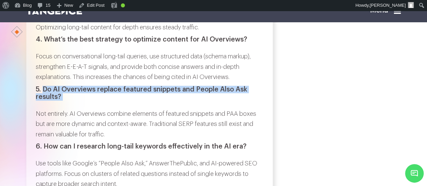
drag, startPoint x: 49, startPoint y: 129, endPoint x: 67, endPoint y: 137, distance: 20.5
click at [67, 101] on h3 "5. Do AI Overviews replace featured snippets and People Also Ask results?" at bounding box center [149, 93] width 227 height 15
copy div "Do AI Overviews replace featured snippets and People Also Ask results?"
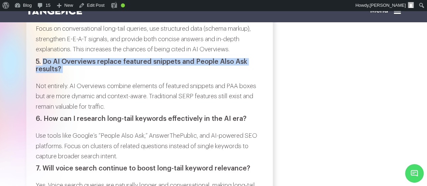
scroll to position [4023, 0]
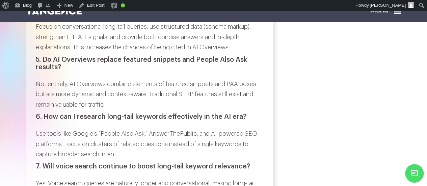
click at [40, 110] on p "Not entirely. AI Overviews combine elements of featured snippets and PAA boxes …" at bounding box center [149, 94] width 227 height 31
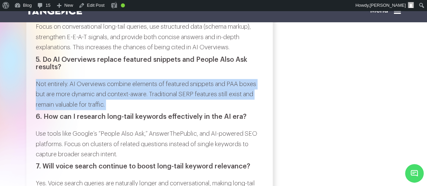
drag, startPoint x: 40, startPoint y: 125, endPoint x: 120, endPoint y: 144, distance: 81.6
click at [120, 110] on p "Not entirely. AI Overviews combine elements of featured snippets and PAA boxes …" at bounding box center [149, 94] width 227 height 31
copy div "Not entirely. AI Overviews combine elements of featured snippets and PAA boxes …"
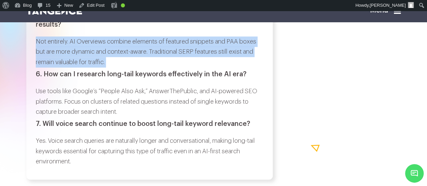
scroll to position [4071, 0]
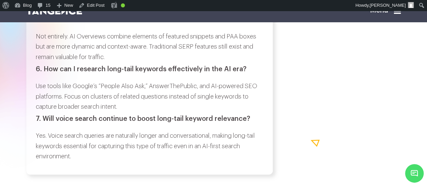
click at [47, 73] on h3 "6. How can I research long-tail keywords effectively in the AI era?" at bounding box center [149, 68] width 227 height 7
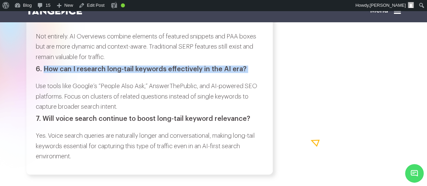
drag, startPoint x: 47, startPoint y: 110, endPoint x: 260, endPoint y: 111, distance: 213.8
click at [260, 73] on h3 "6. How can I research long-tail keywords effectively in the AI era?" at bounding box center [149, 68] width 227 height 7
click at [38, 112] on p "Use tools like Google’s “People Also Ask,” AnswerThePublic, and AI-powered SEO …" at bounding box center [149, 96] width 227 height 31
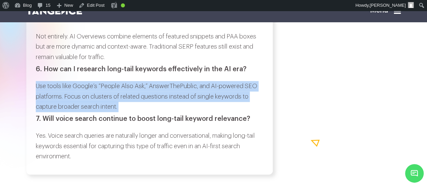
drag, startPoint x: 38, startPoint y: 128, endPoint x: 133, endPoint y: 149, distance: 97.1
click at [133, 112] on p "Use tools like Google’s “People Also Ask,” AnswerThePublic, and AI-powered SEO …" at bounding box center [149, 96] width 227 height 31
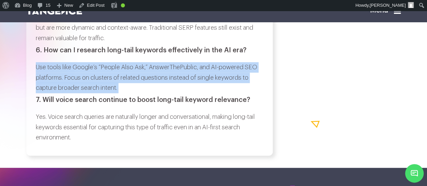
scroll to position [4090, 0]
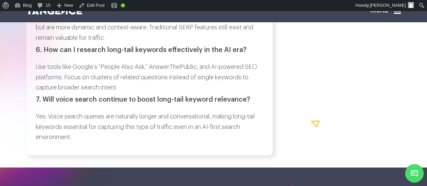
click at [42, 103] on h3 "7. Will voice search continue to boost long-tail keyword relevance?" at bounding box center [149, 99] width 227 height 7
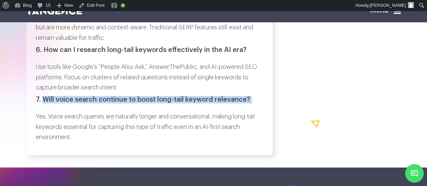
click at [249, 103] on h3 "7. Will voice search continue to boost long-tail keyword relevance?" at bounding box center [149, 99] width 227 height 7
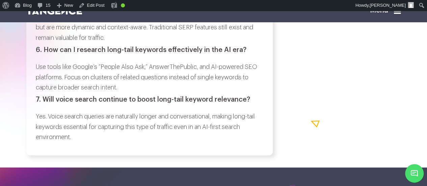
click at [40, 142] on p "Yes. Voice search queries are naturally longer and conversational, making long-…" at bounding box center [149, 126] width 227 height 31
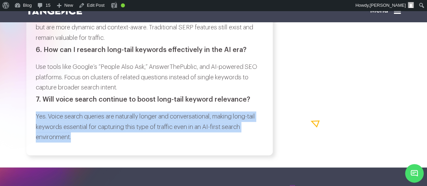
drag, startPoint x: 34, startPoint y: 156, endPoint x: 85, endPoint y: 177, distance: 55.8
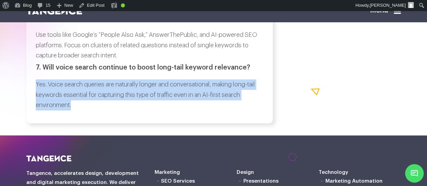
scroll to position [4122, 0]
